Goal: Transaction & Acquisition: Subscribe to service/newsletter

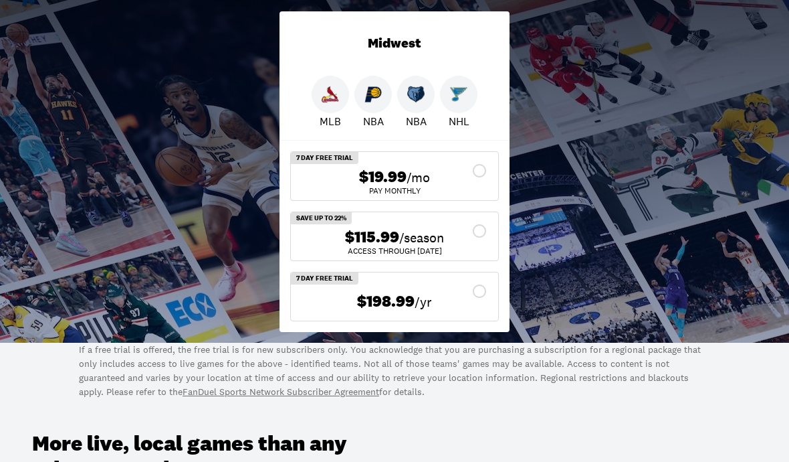
scroll to position [381, 0]
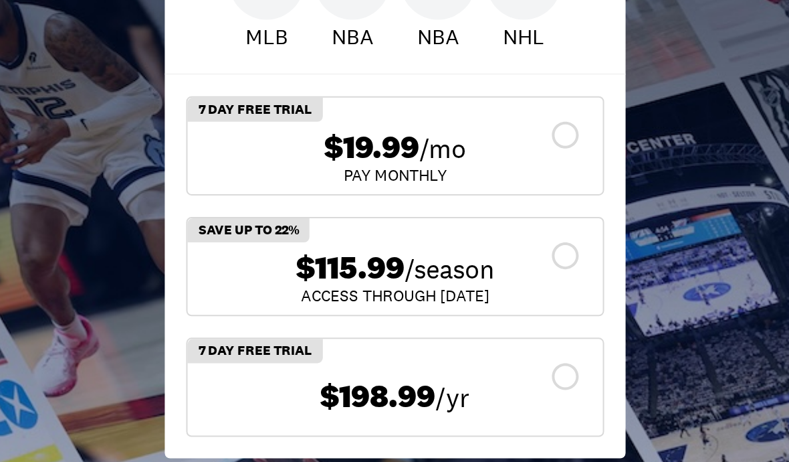
click at [302, 228] on div "$115.99 /season" at bounding box center [395, 237] width 186 height 19
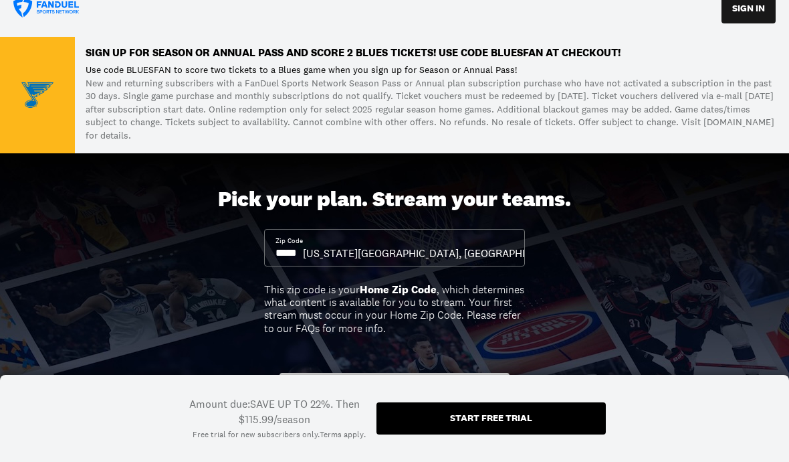
scroll to position [0, 0]
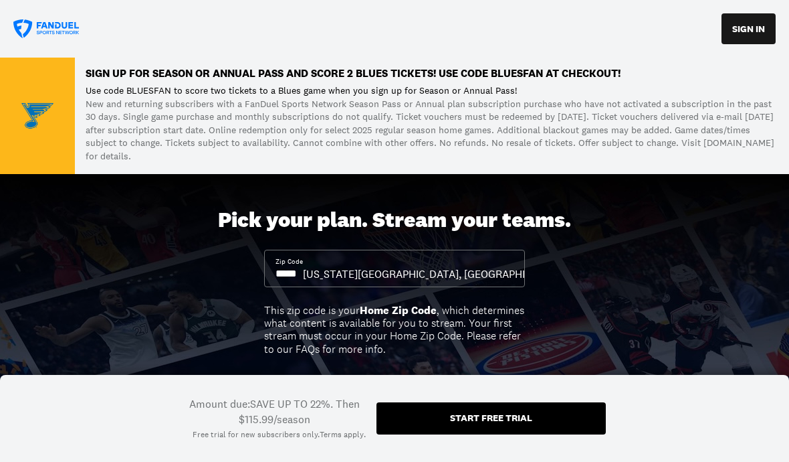
click at [747, 28] on button "SIGN IN" at bounding box center [749, 28] width 54 height 31
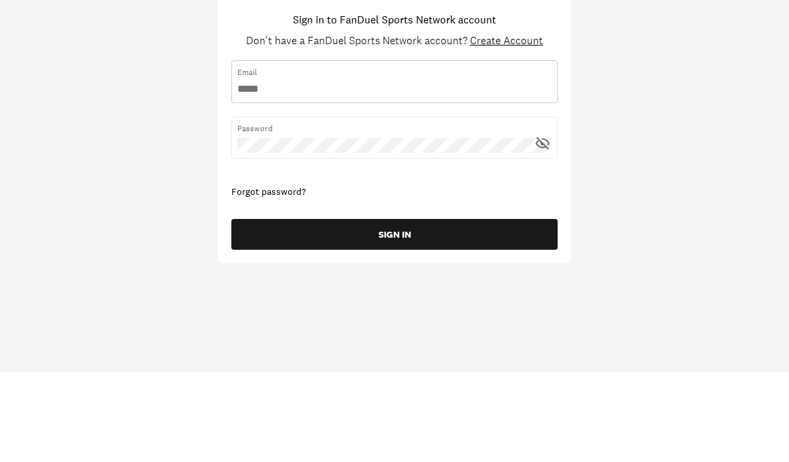
paste input "**********"
click at [308, 213] on span "Password" at bounding box center [395, 219] width 314 height 12
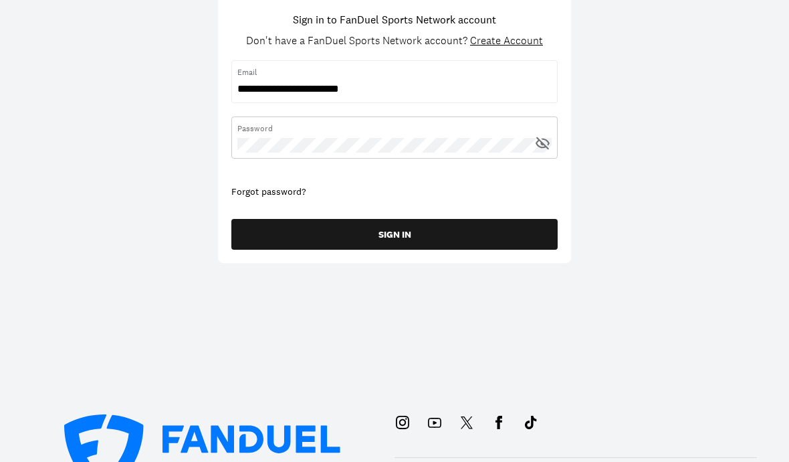
scroll to position [90, 0]
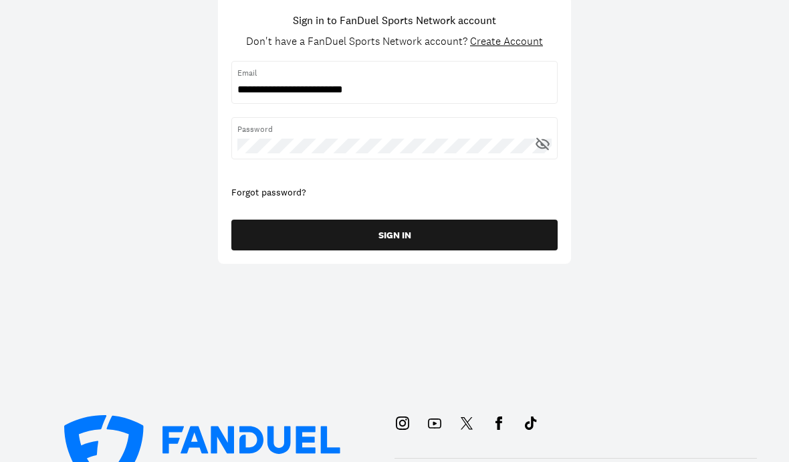
click at [395, 233] on button "SIGN IN" at bounding box center [394, 234] width 326 height 31
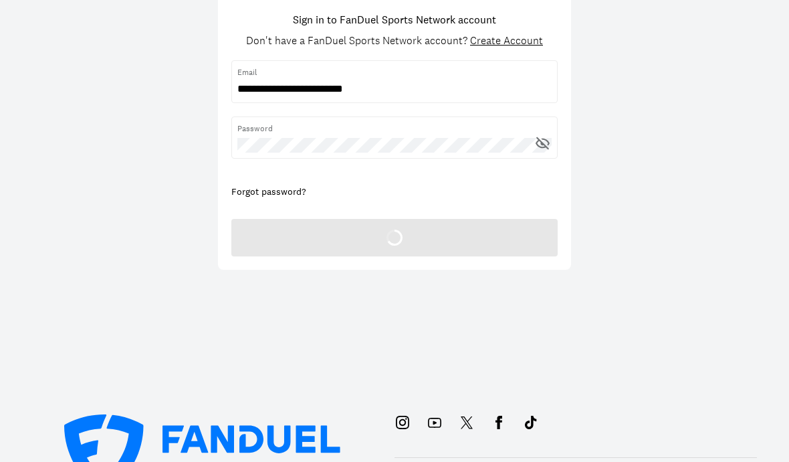
scroll to position [90, 0]
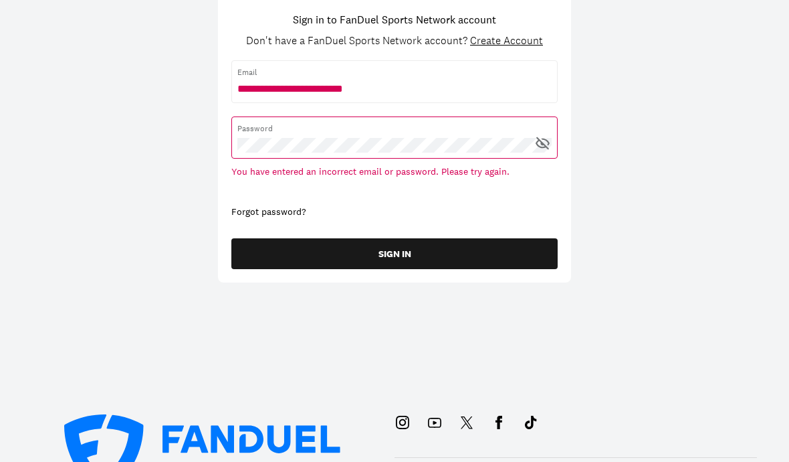
click at [541, 144] on icon at bounding box center [542, 142] width 13 height 13
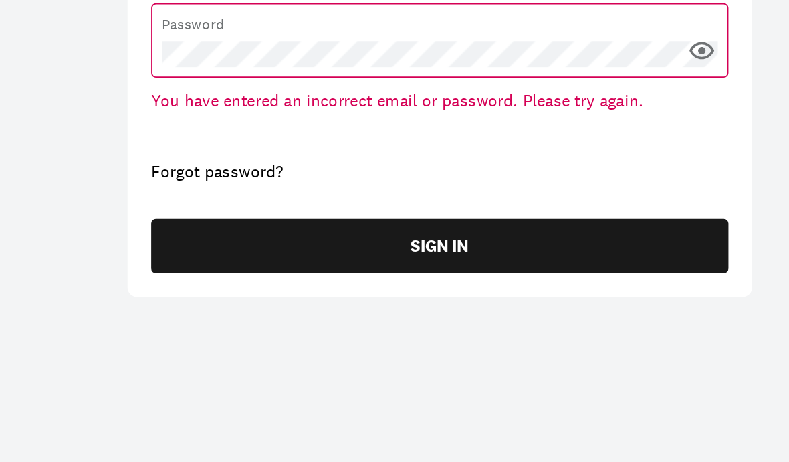
click at [261, 239] on button "SIGN IN" at bounding box center [394, 254] width 326 height 31
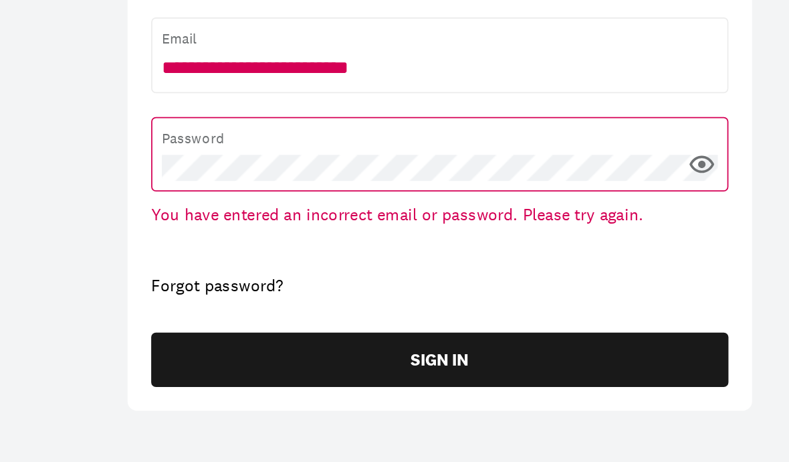
scroll to position [0, 0]
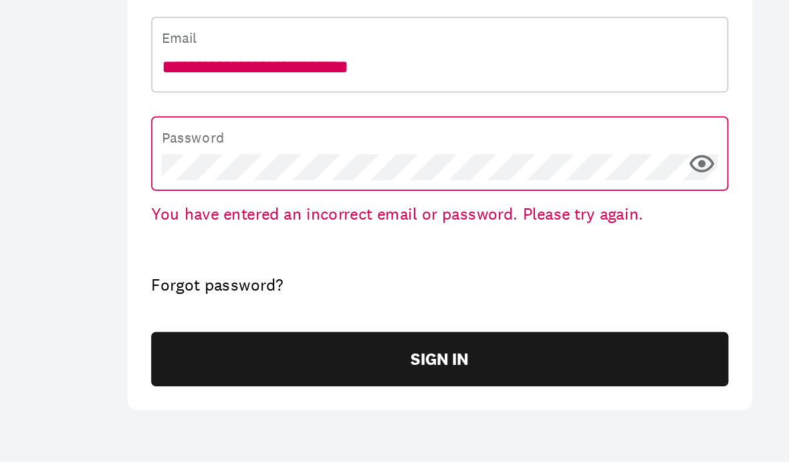
click at [238, 172] on input "username" at bounding box center [395, 179] width 314 height 15
click at [238, 82] on input "username" at bounding box center [395, 89] width 314 height 15
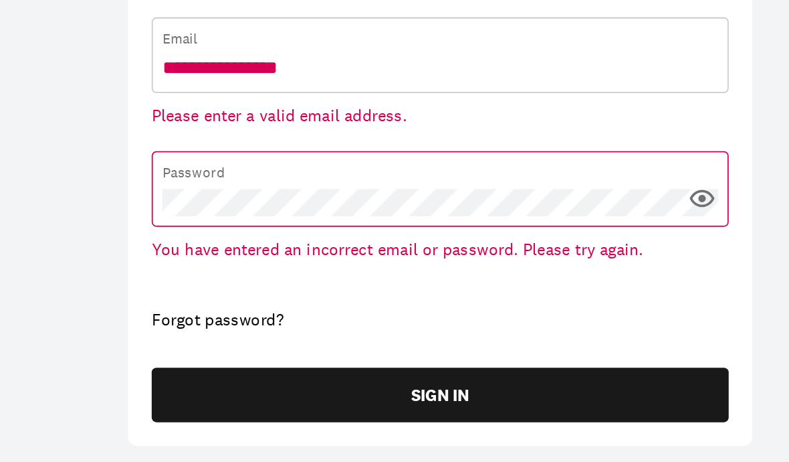
click at [249, 259] on button "SIGN IN" at bounding box center [394, 274] width 326 height 31
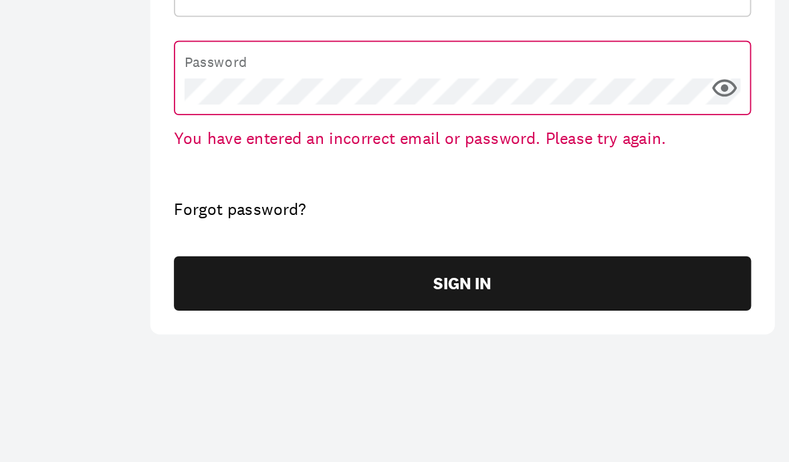
type input "**********"
click at [250, 239] on button "SIGN IN" at bounding box center [394, 254] width 326 height 31
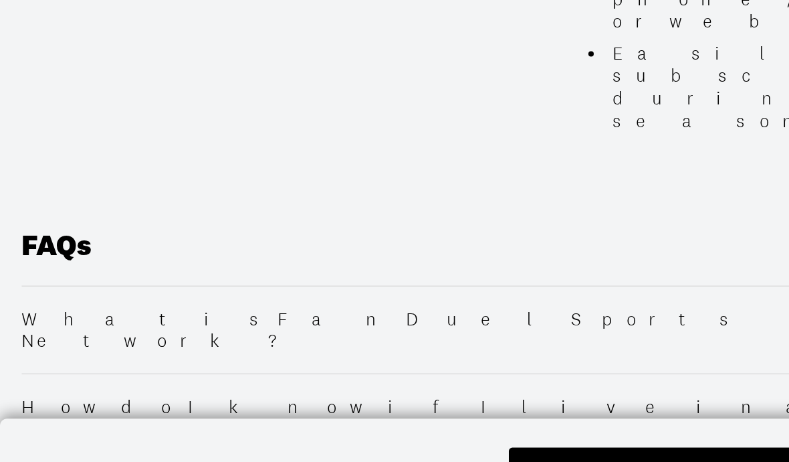
scroll to position [1895, 0]
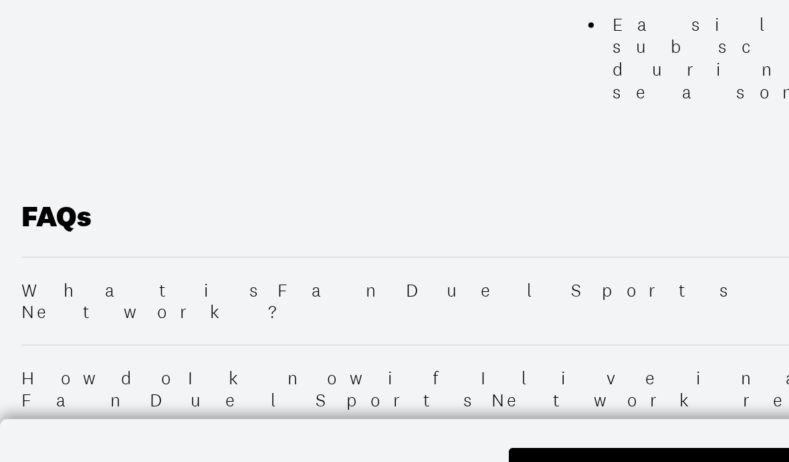
click at [476, 419] on div "Subscribe" at bounding box center [491, 423] width 49 height 9
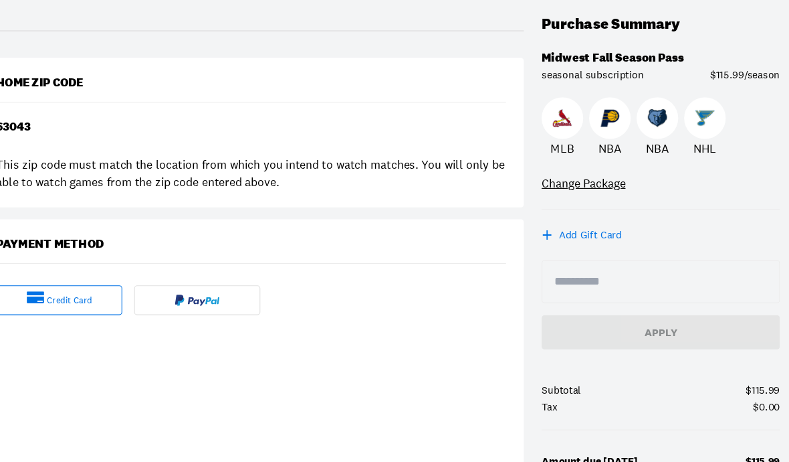
scroll to position [151, 0]
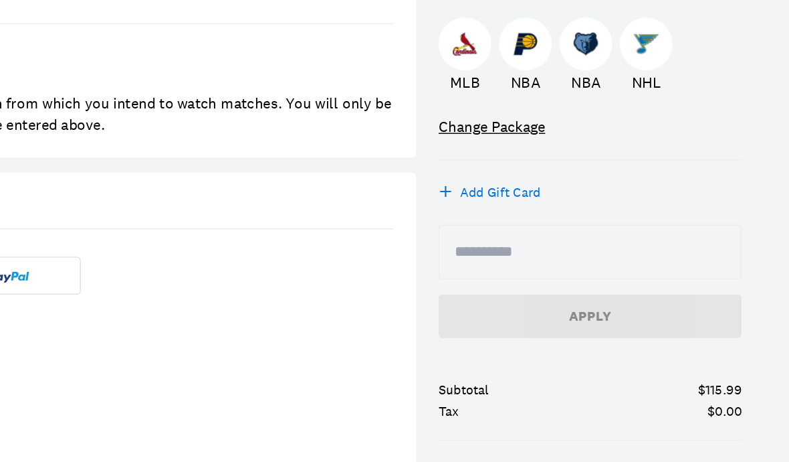
click at [553, 246] on input at bounding box center [649, 254] width 192 height 16
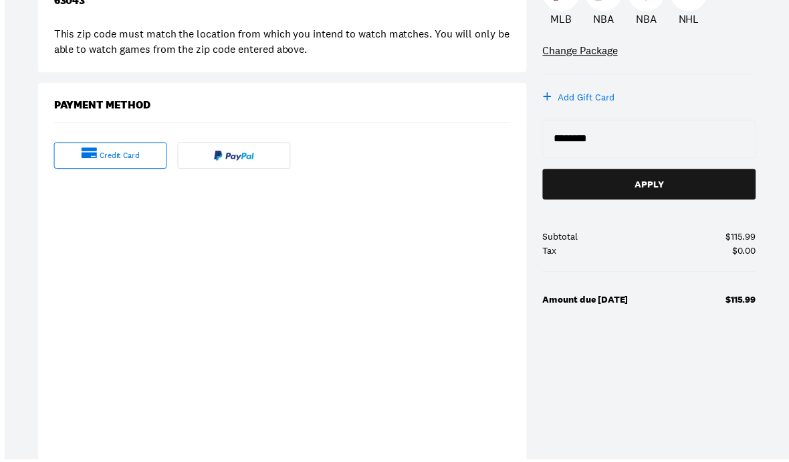
scroll to position [265, 0]
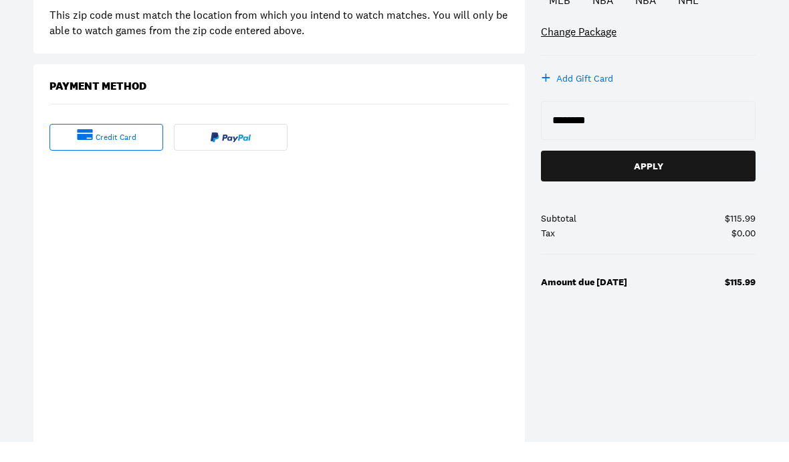
type input "********"
click at [638, 181] on div "Apply" at bounding box center [648, 185] width 193 height 9
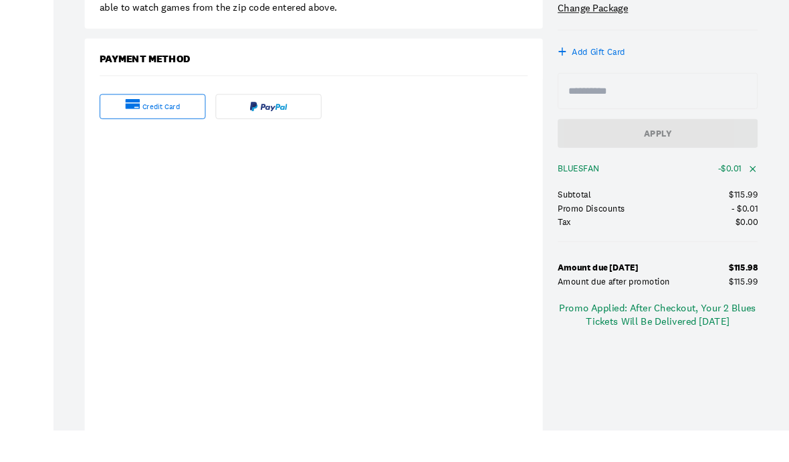
scroll to position [404, 0]
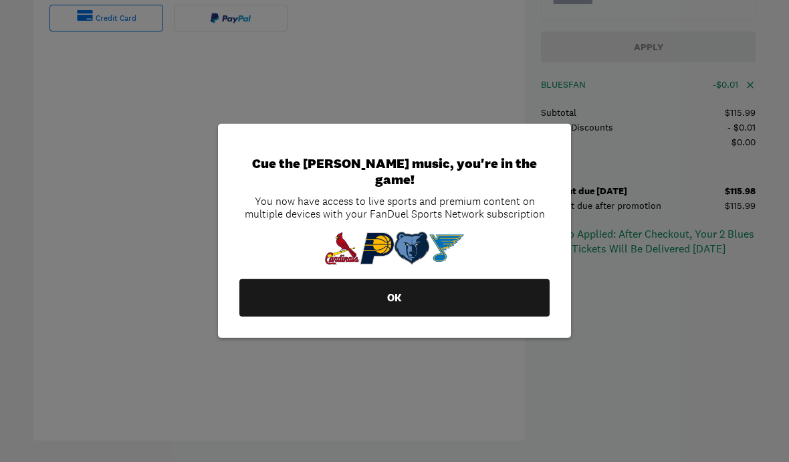
click at [399, 316] on button "OK" at bounding box center [395, 297] width 310 height 37
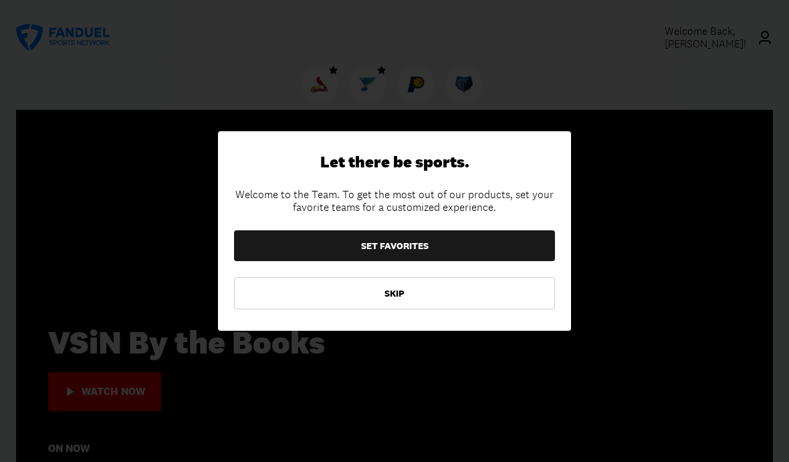
click at [415, 309] on button "SKIP" at bounding box center [394, 293] width 321 height 32
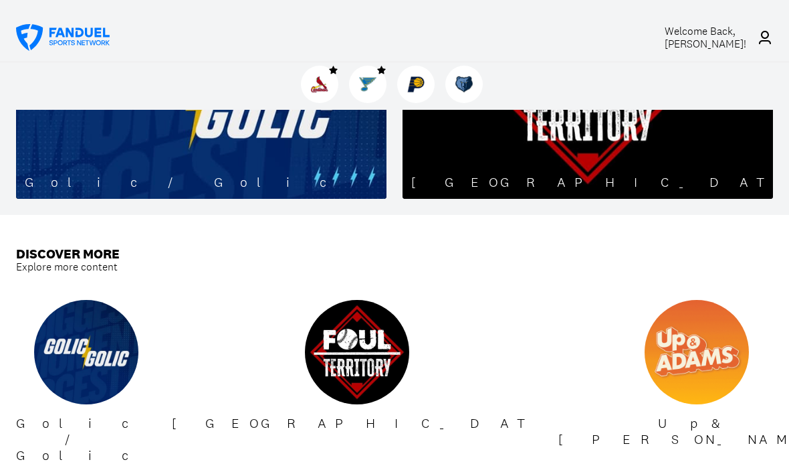
scroll to position [1067, 0]
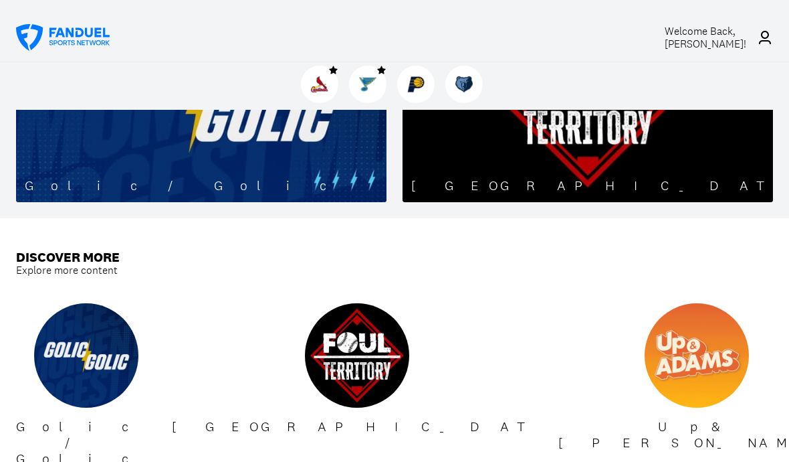
click at [404, 308] on img at bounding box center [357, 355] width 104 height 104
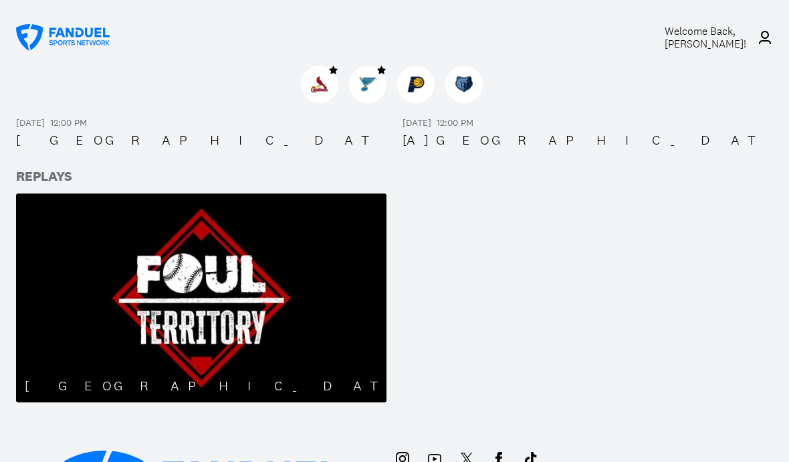
scroll to position [539, 0]
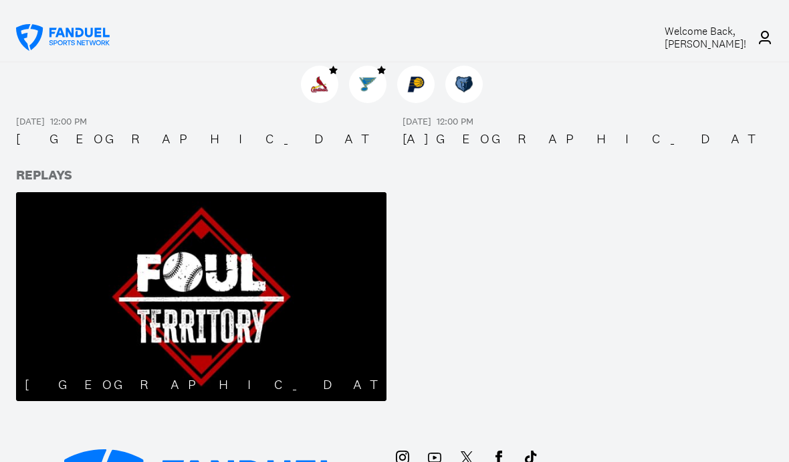
click at [207, 310] on img at bounding box center [201, 296] width 371 height 209
